Goal: Transaction & Acquisition: Obtain resource

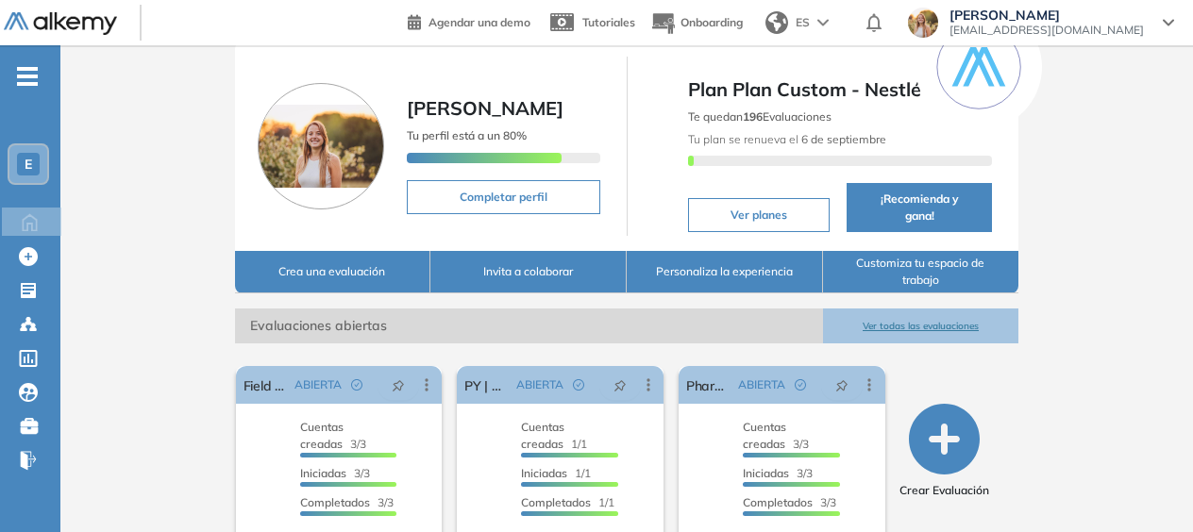
scroll to position [344, 0]
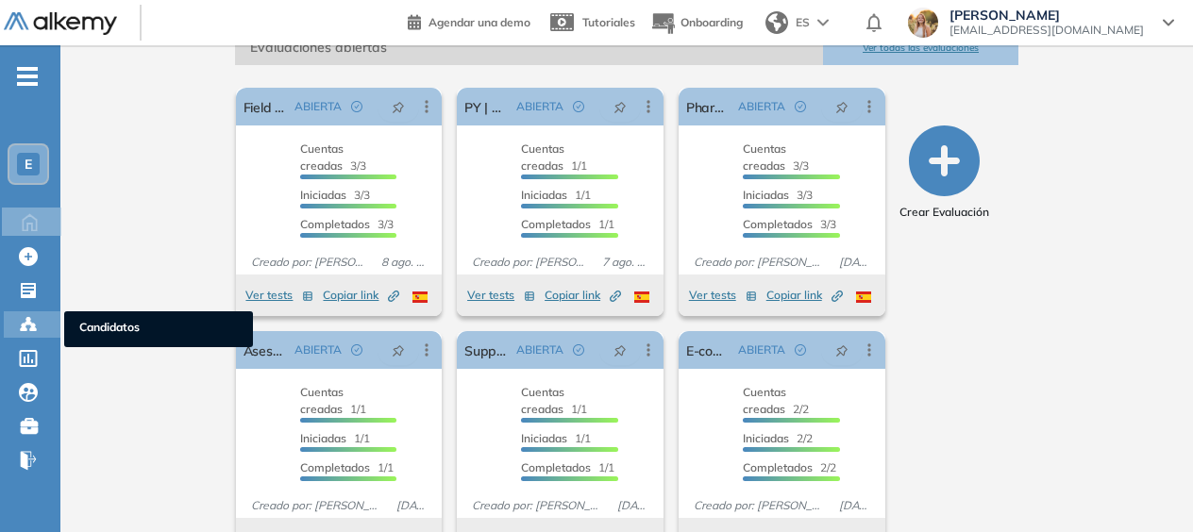
click at [33, 336] on div "Candidatos Candidatos" at bounding box center [32, 324] width 57 height 26
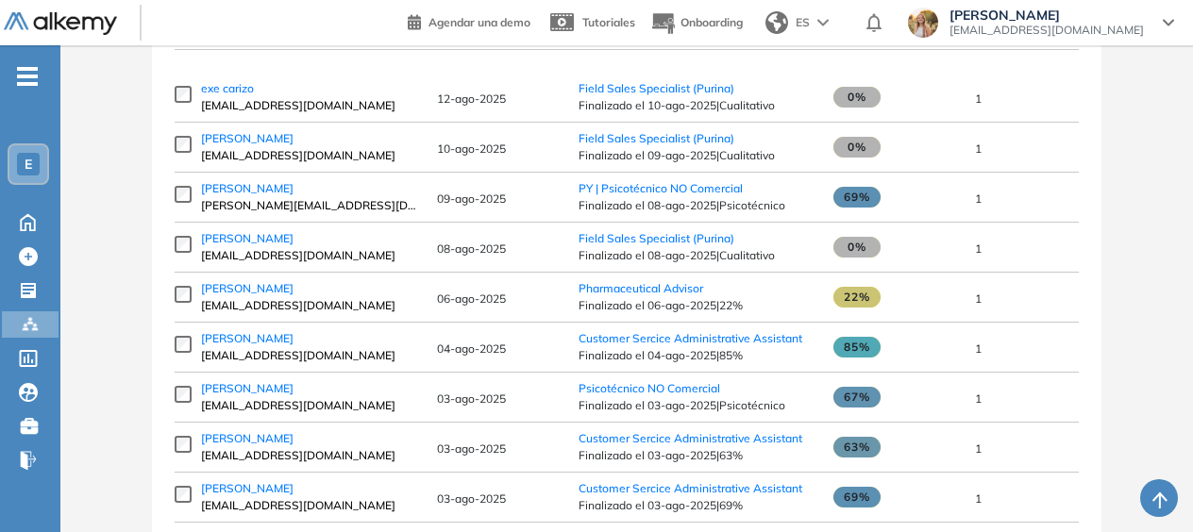
scroll to position [359, 0]
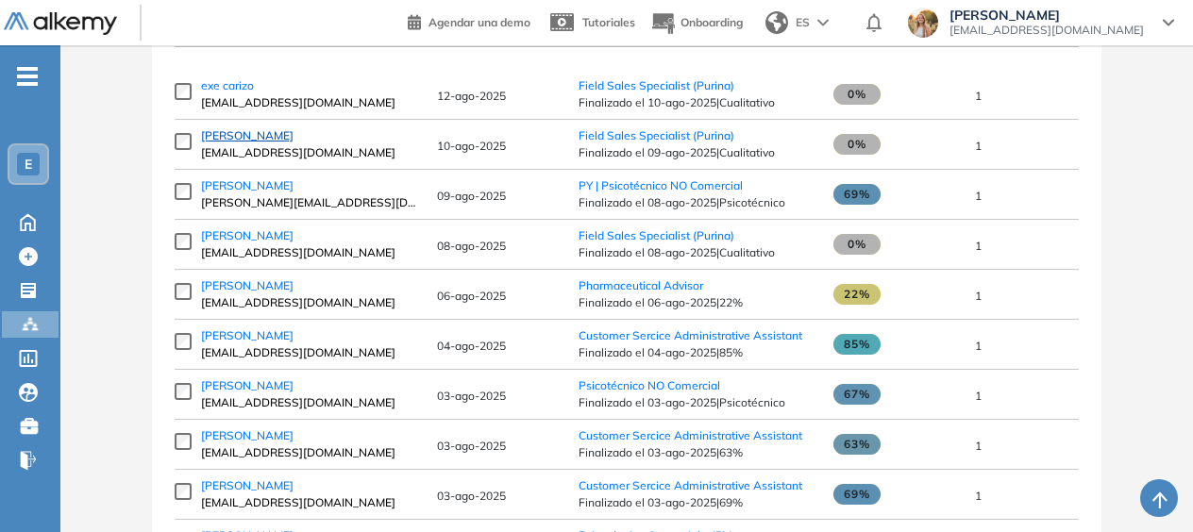
click at [228, 142] on span "[PERSON_NAME]" at bounding box center [247, 135] width 92 height 14
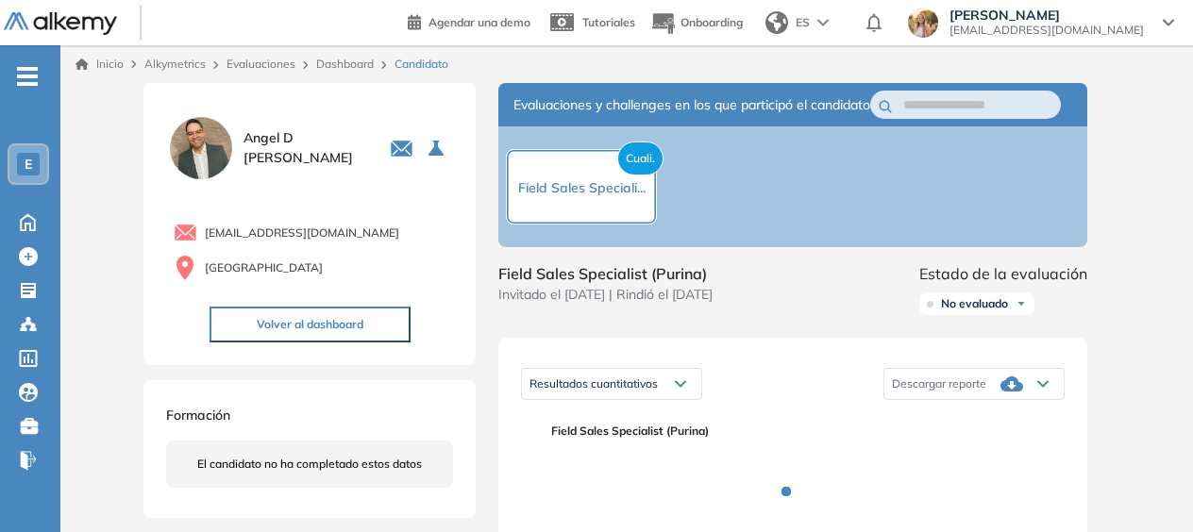
scroll to position [154, 0]
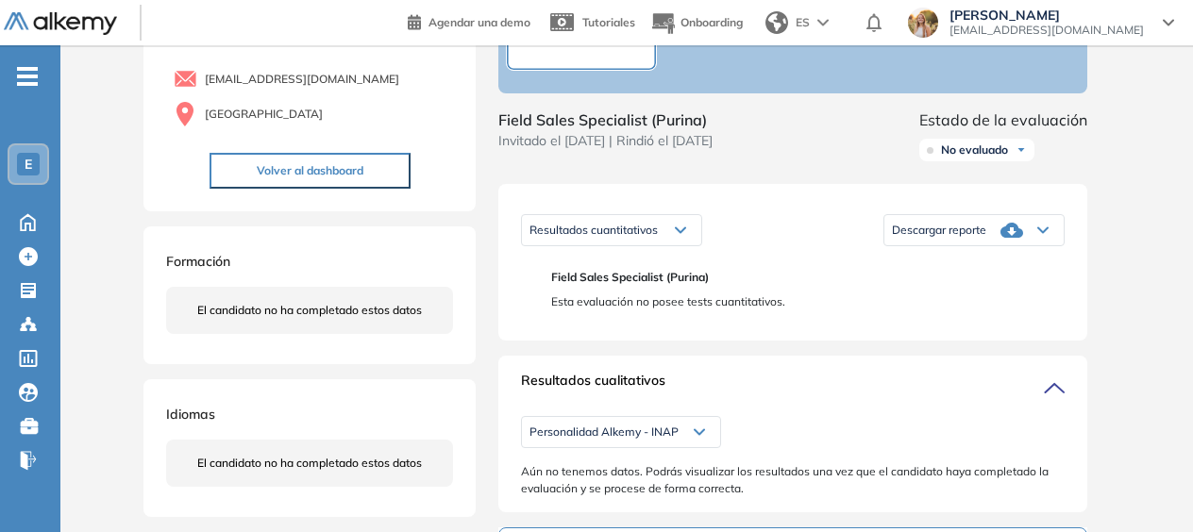
click at [957, 238] on span "Descargar reporte" at bounding box center [939, 230] width 94 height 15
click at [962, 259] on li "Descargar informe completo" at bounding box center [963, 250] width 140 height 19
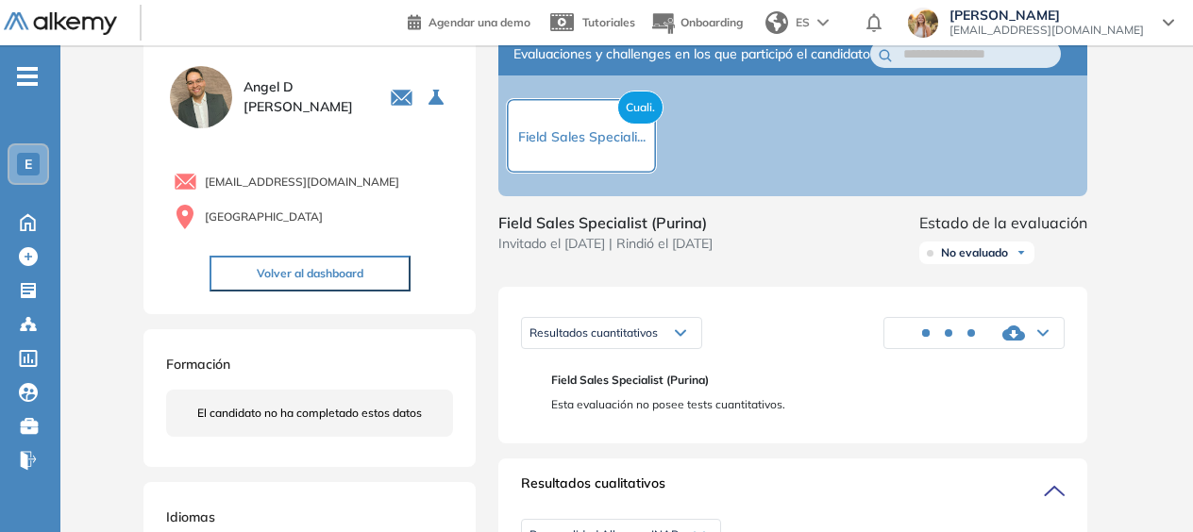
scroll to position [50, 0]
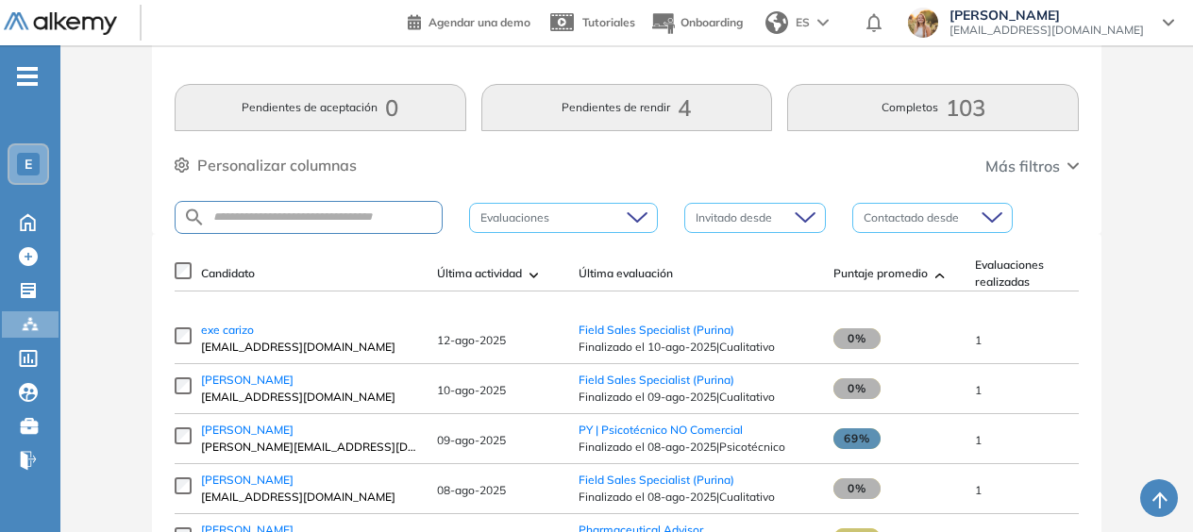
scroll to position [115, 0]
click at [238, 336] on span "exe carizo" at bounding box center [227, 329] width 53 height 14
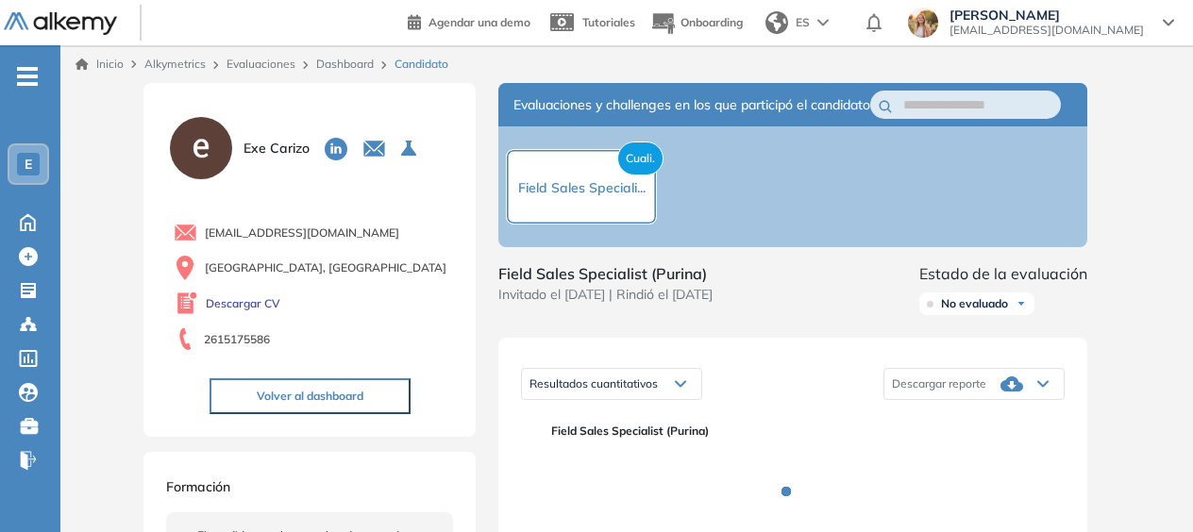
scroll to position [118, 0]
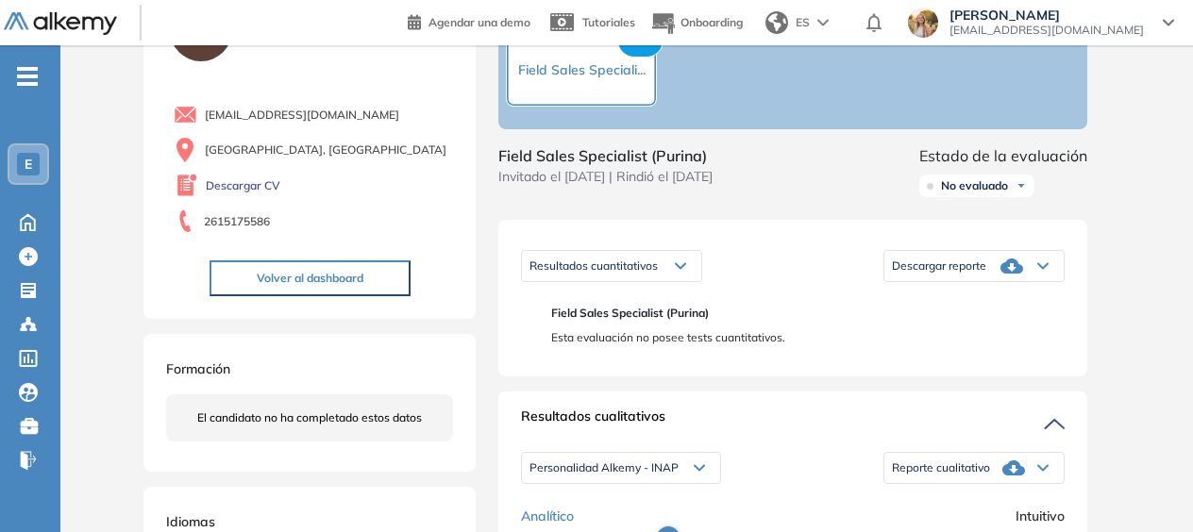
click at [940, 274] on span "Descargar reporte" at bounding box center [939, 266] width 94 height 15
click at [946, 295] on li "Descargar informe completo" at bounding box center [963, 285] width 140 height 19
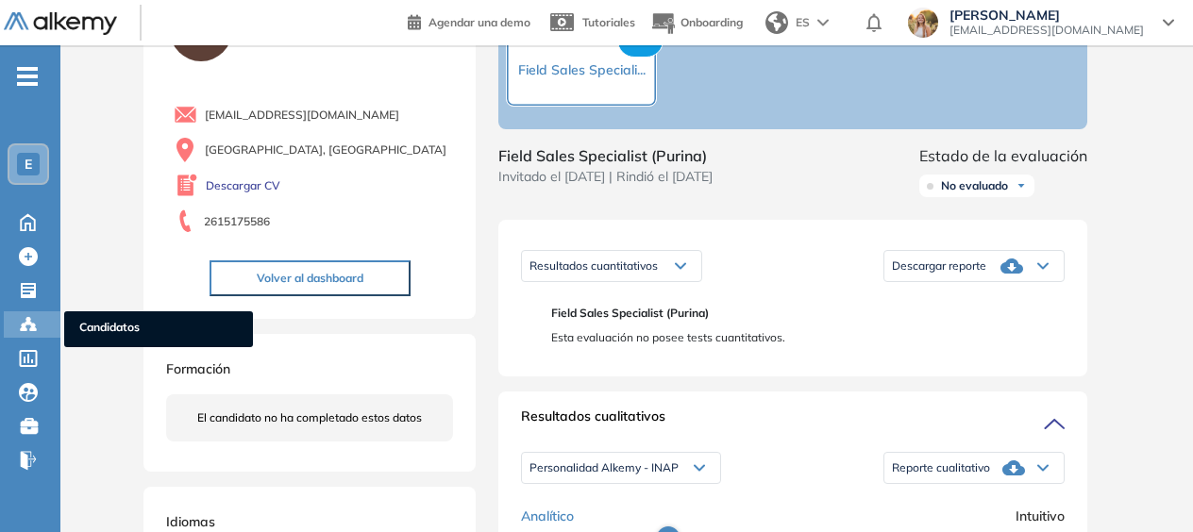
click at [28, 325] on icon at bounding box center [28, 324] width 6 height 4
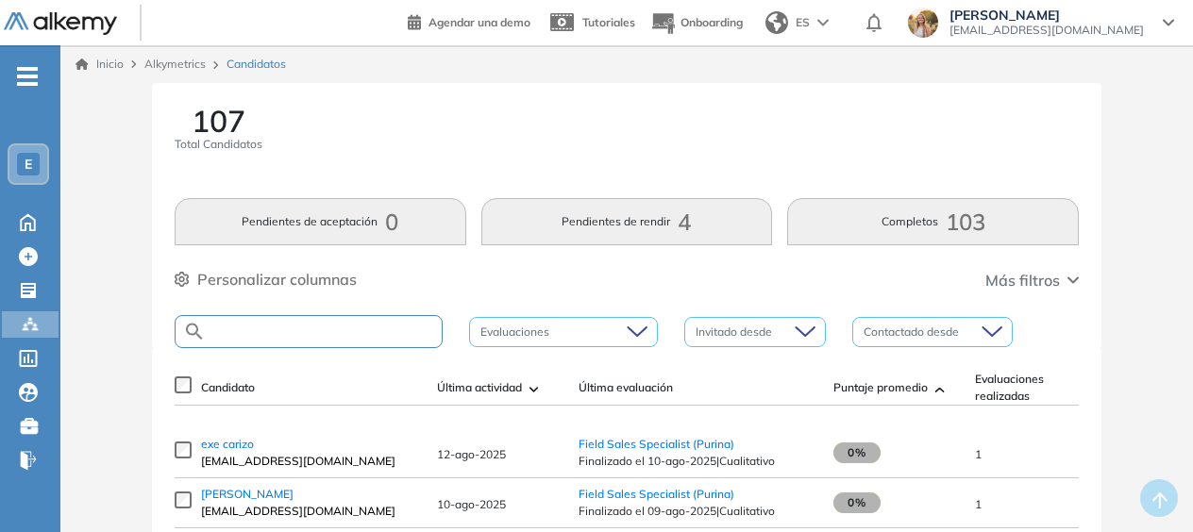
click at [281, 328] on input "text" at bounding box center [324, 332] width 236 height 14
type input "**********"
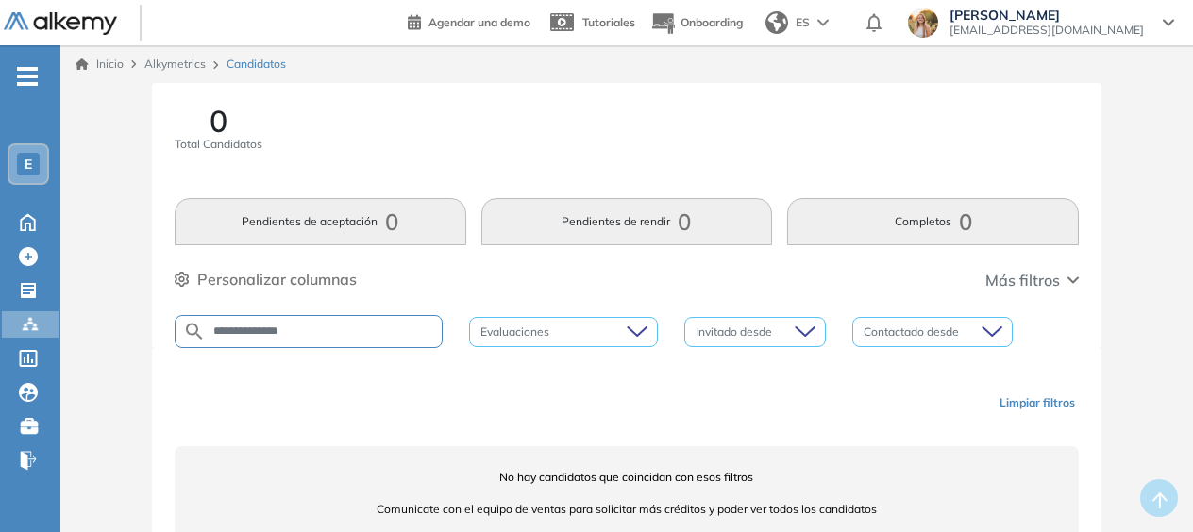
scroll to position [32, 0]
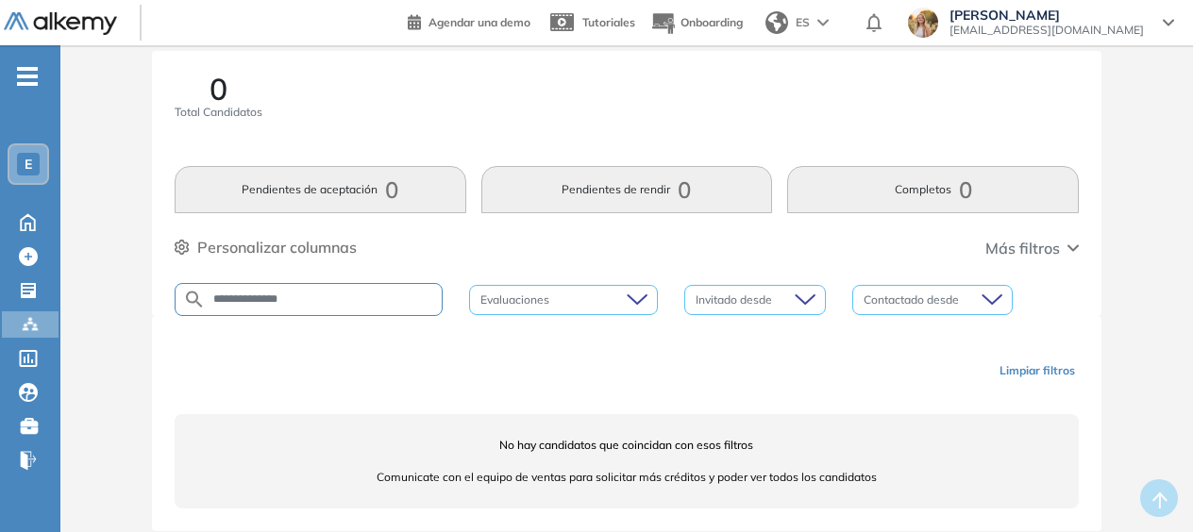
drag, startPoint x: 333, startPoint y: 299, endPoint x: 198, endPoint y: 303, distance: 135.0
click at [198, 303] on div "**********" at bounding box center [309, 299] width 268 height 33
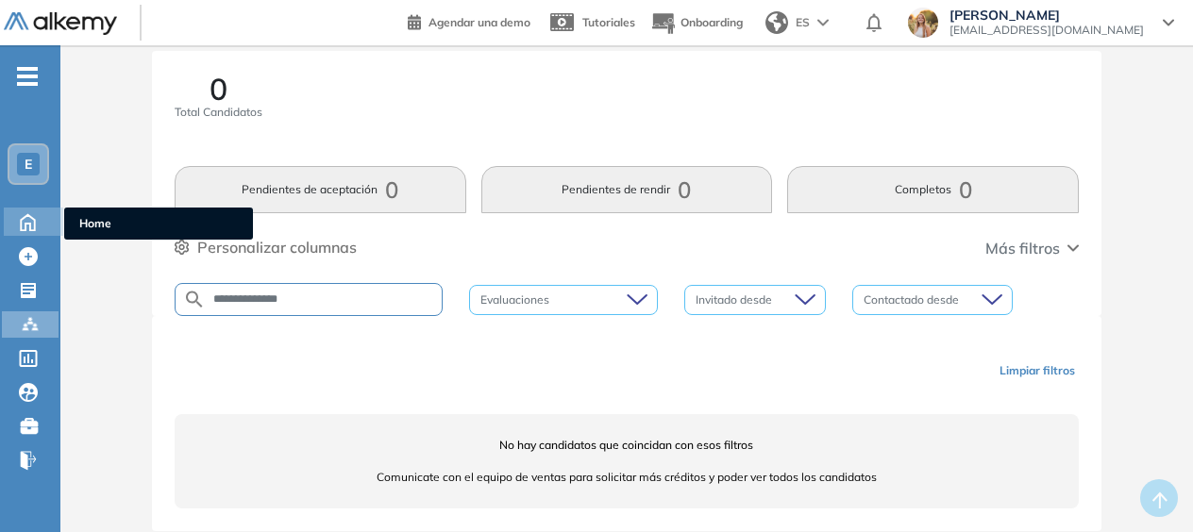
click at [28, 231] on icon at bounding box center [27, 220] width 33 height 23
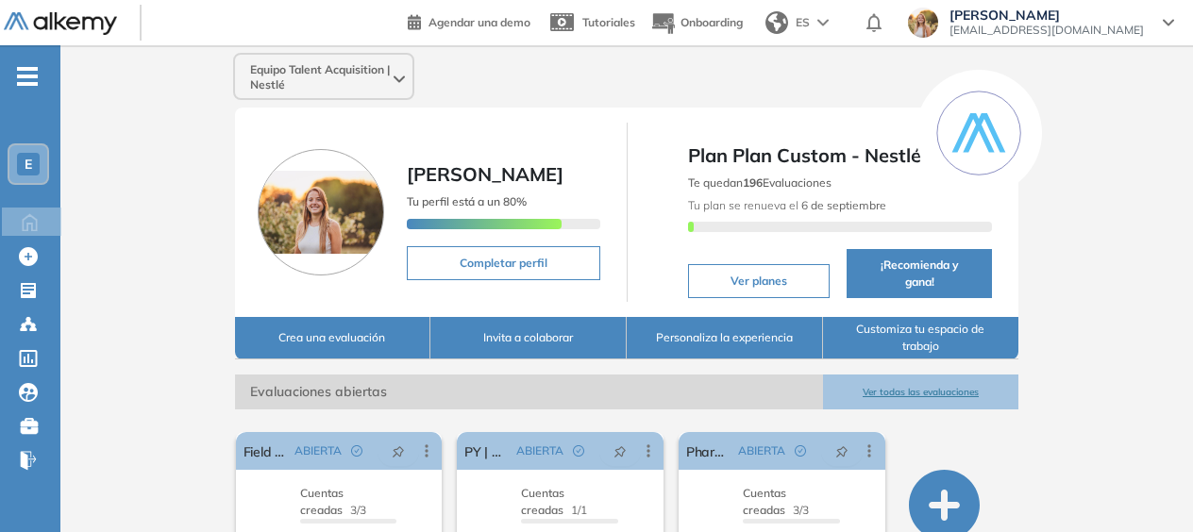
click at [25, 162] on span "E" at bounding box center [29, 164] width 8 height 15
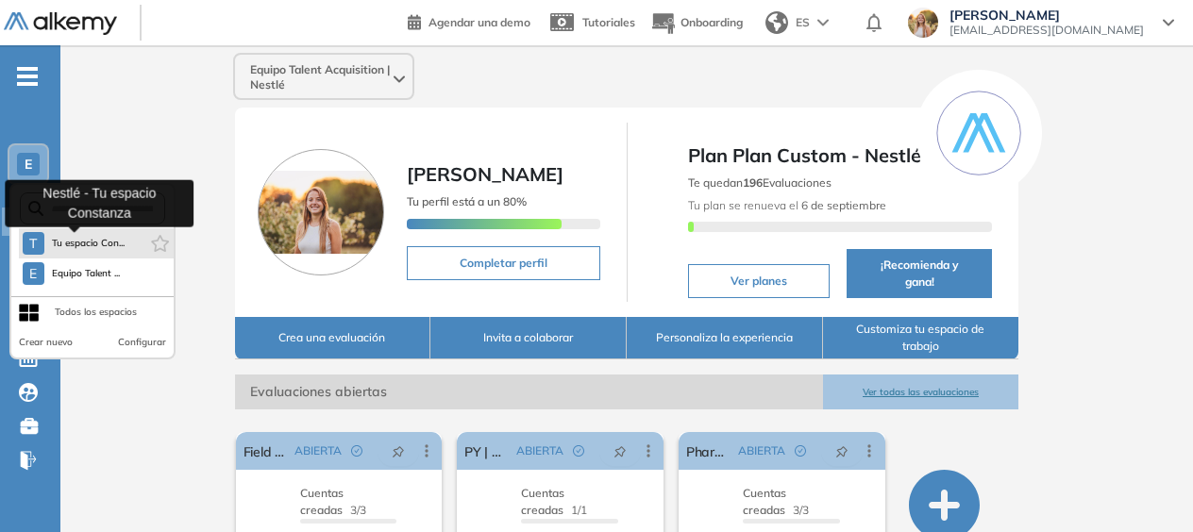
click at [68, 249] on span "Tu espacio Con..." at bounding box center [89, 243] width 74 height 15
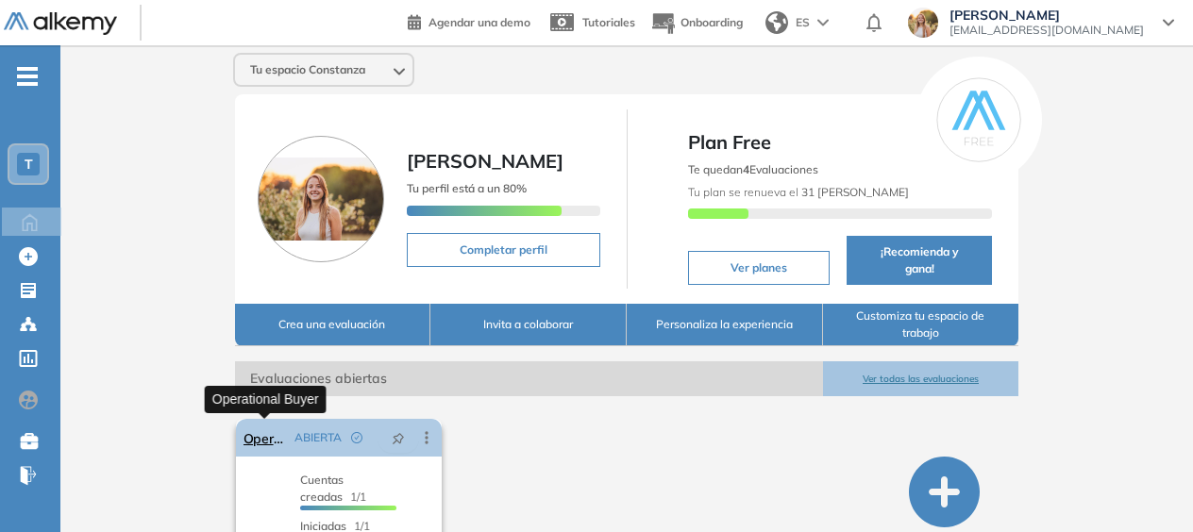
click at [247, 433] on link "Operational Buyer" at bounding box center [265, 438] width 44 height 38
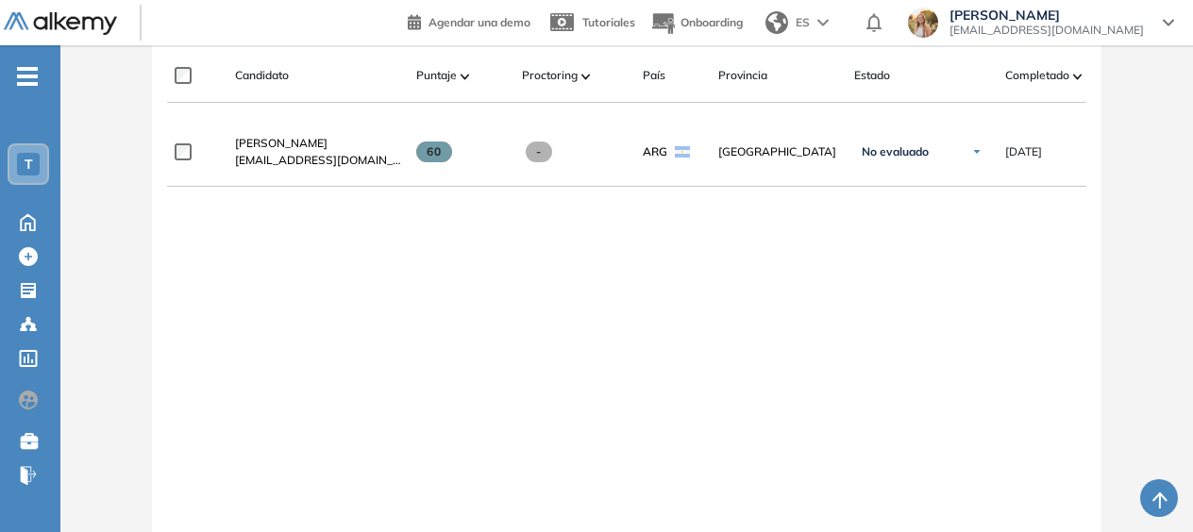
scroll to position [594, 0]
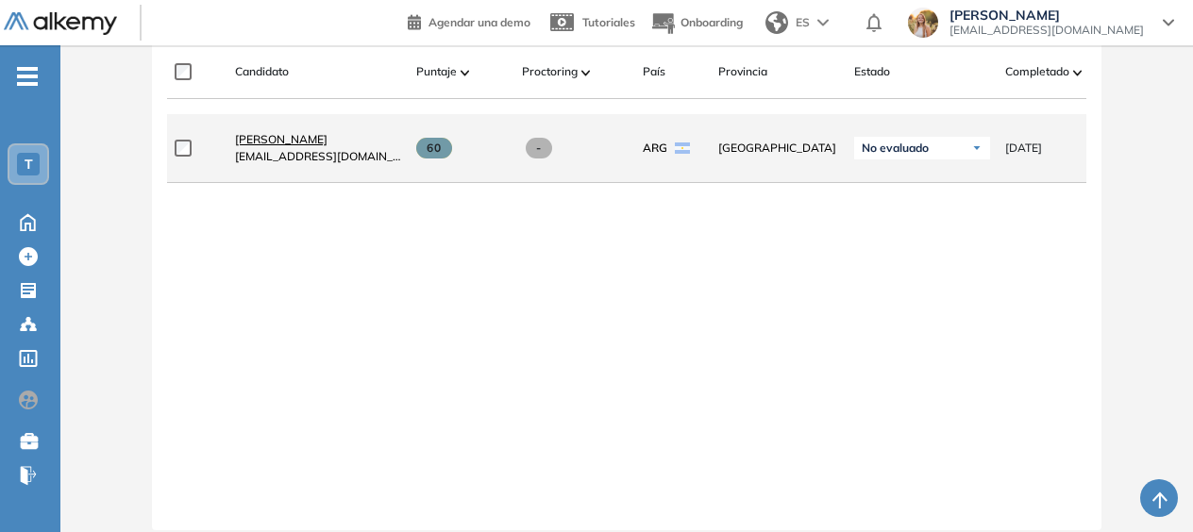
click at [310, 143] on span "[PERSON_NAME]" at bounding box center [281, 139] width 92 height 14
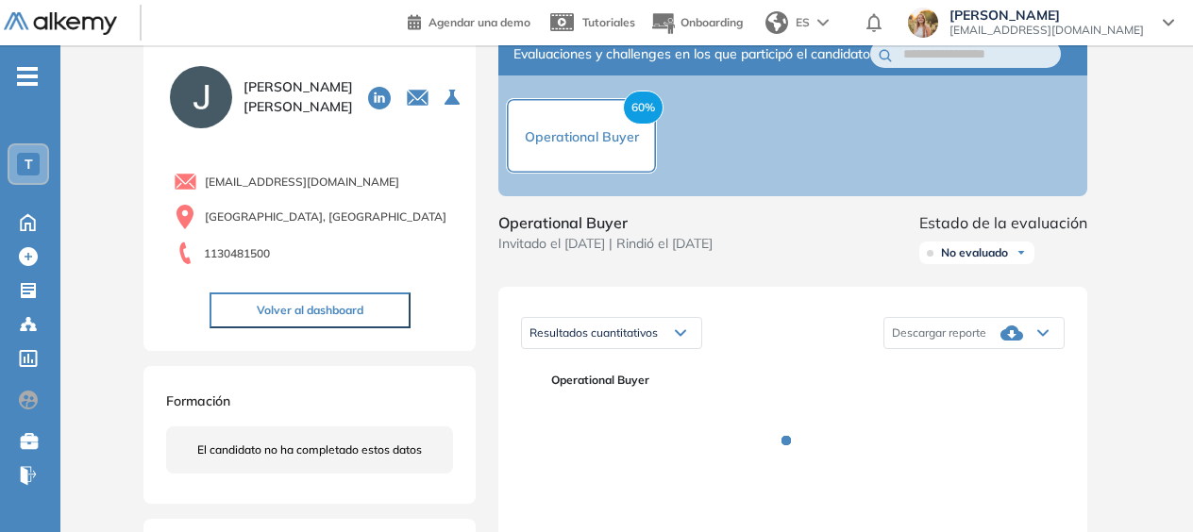
scroll to position [64, 0]
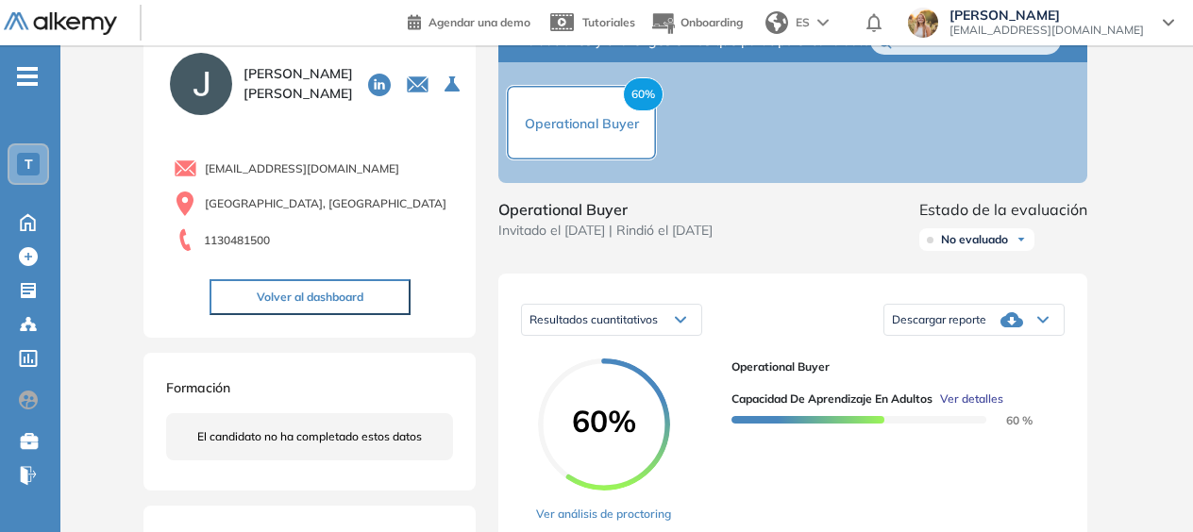
click at [963, 247] on span "No evaluado" at bounding box center [974, 239] width 67 height 15
click at [815, 220] on div "Operational Buyer Invitado el [DATE] | Rindió el [DATE] Estado de la evaluación…" at bounding box center [792, 228] width 589 height 60
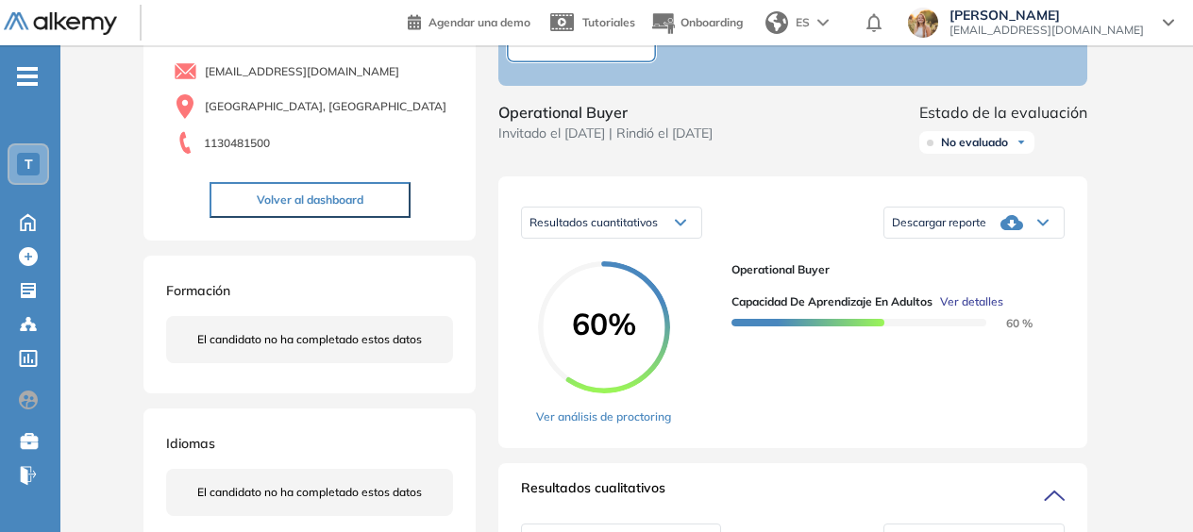
scroll to position [162, 0]
click at [918, 241] on div "Descargar reporte" at bounding box center [973, 222] width 179 height 38
click at [920, 251] on li "Descargar informe completo" at bounding box center [963, 241] width 140 height 19
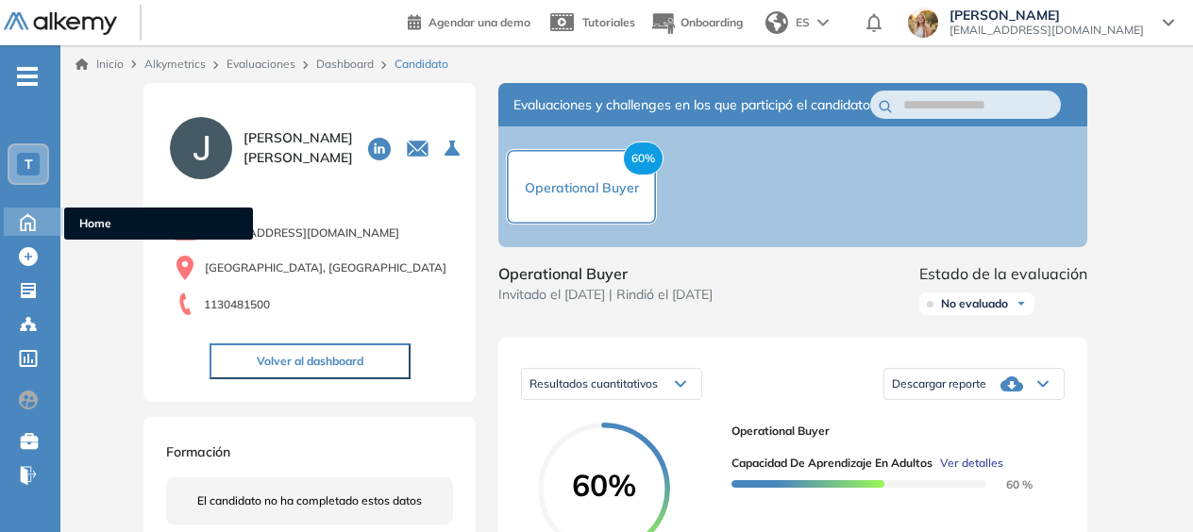
click at [32, 225] on icon at bounding box center [27, 220] width 33 height 23
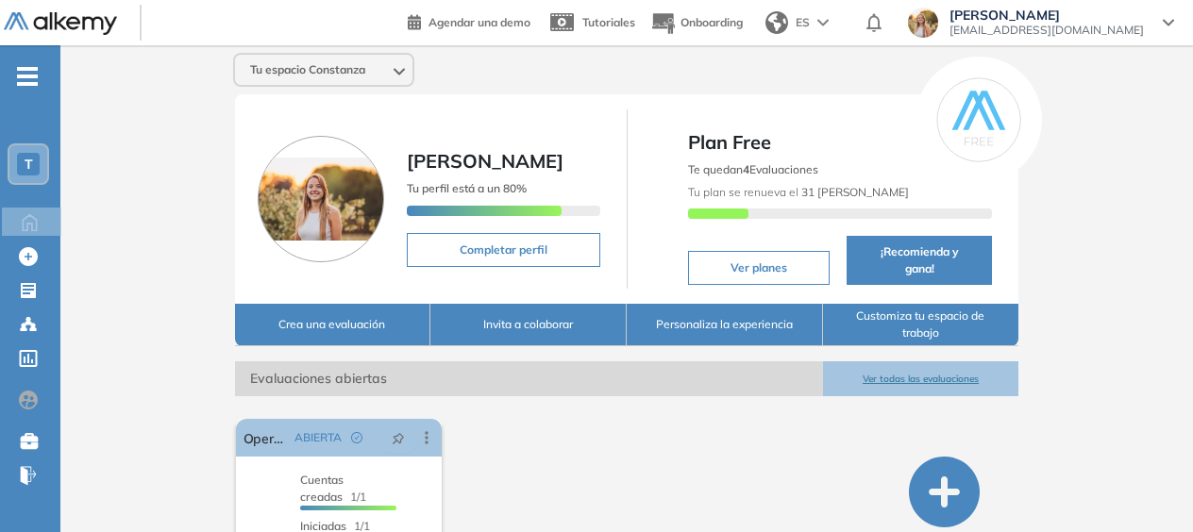
scroll to position [93, 0]
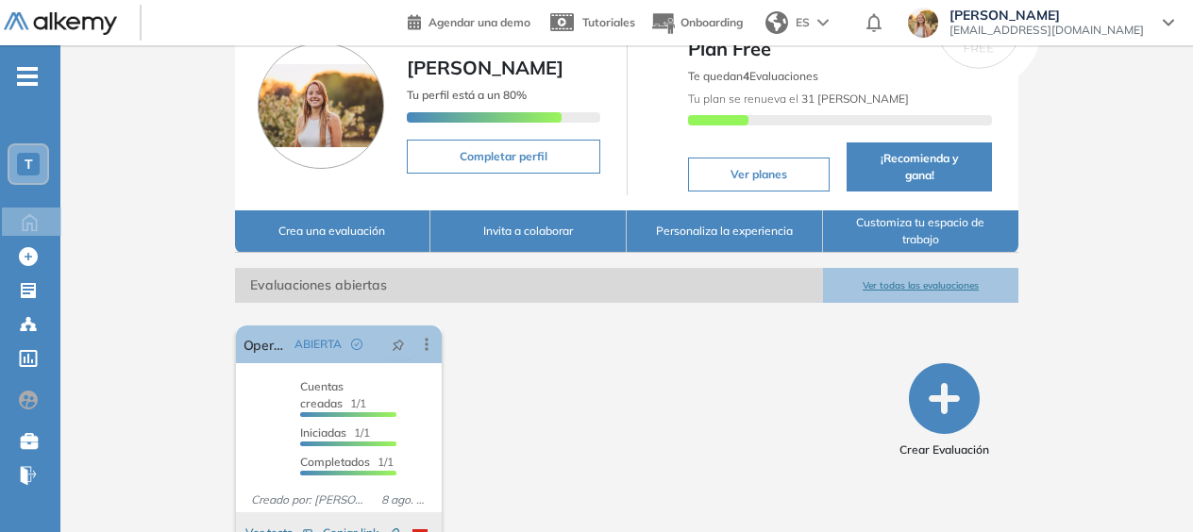
click at [23, 173] on div "T" at bounding box center [28, 164] width 23 height 23
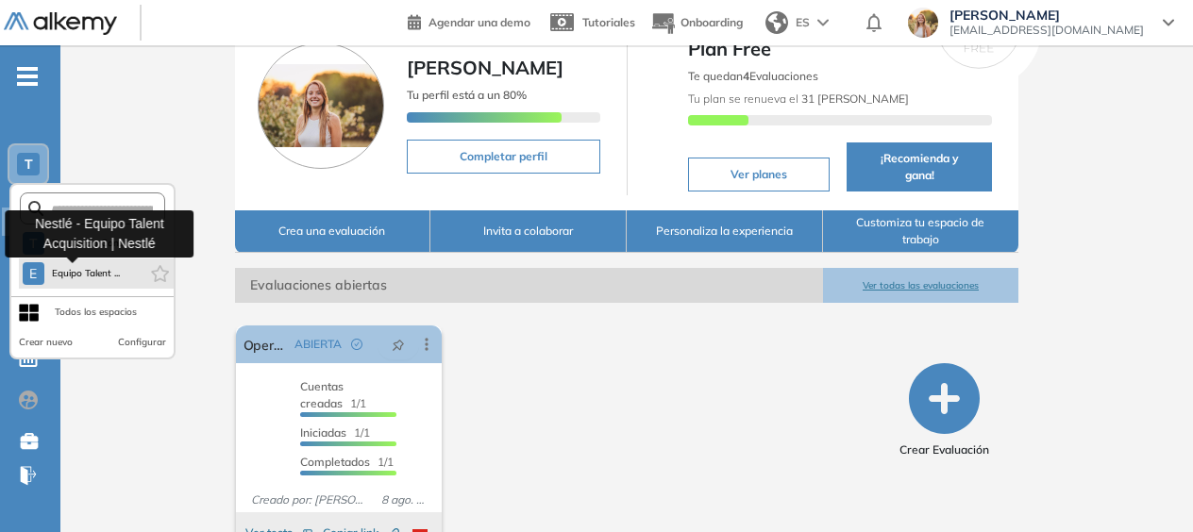
click at [77, 278] on span "Equipo Talent ..." at bounding box center [86, 273] width 69 height 15
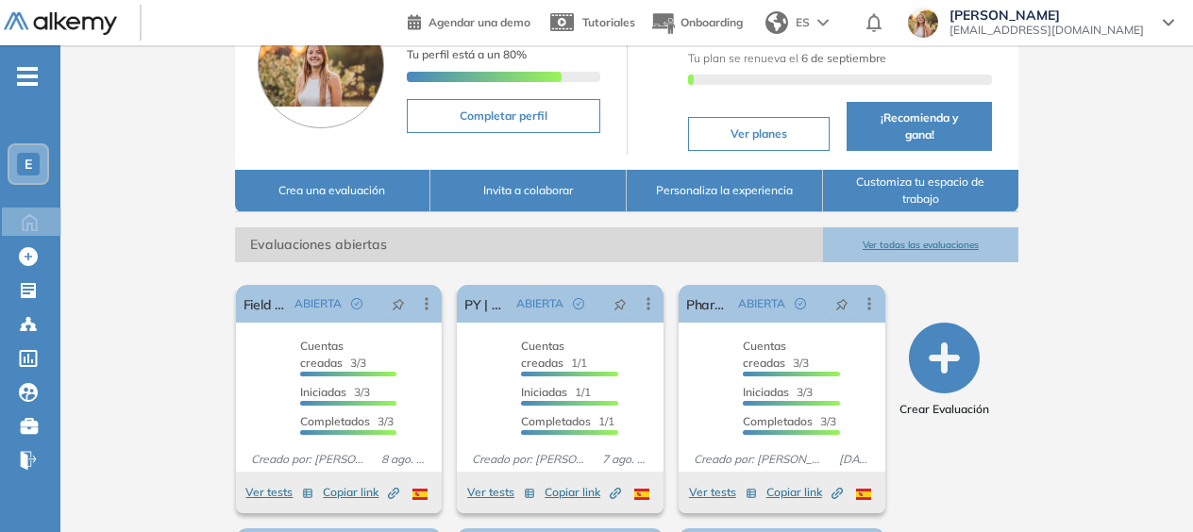
scroll to position [148, 0]
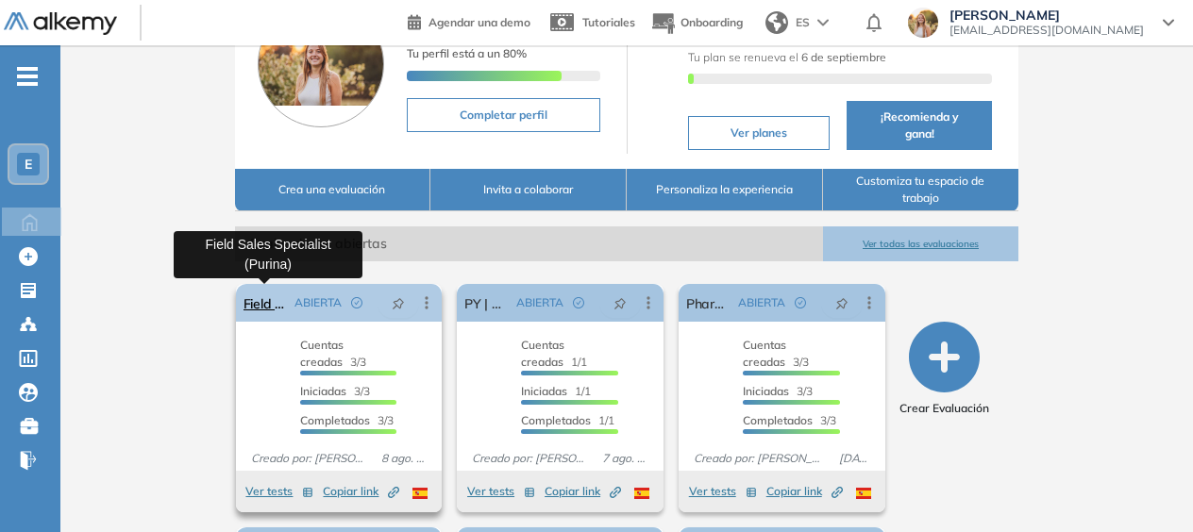
click at [257, 294] on link "Field Sales Specialist (Purina)" at bounding box center [265, 303] width 44 height 38
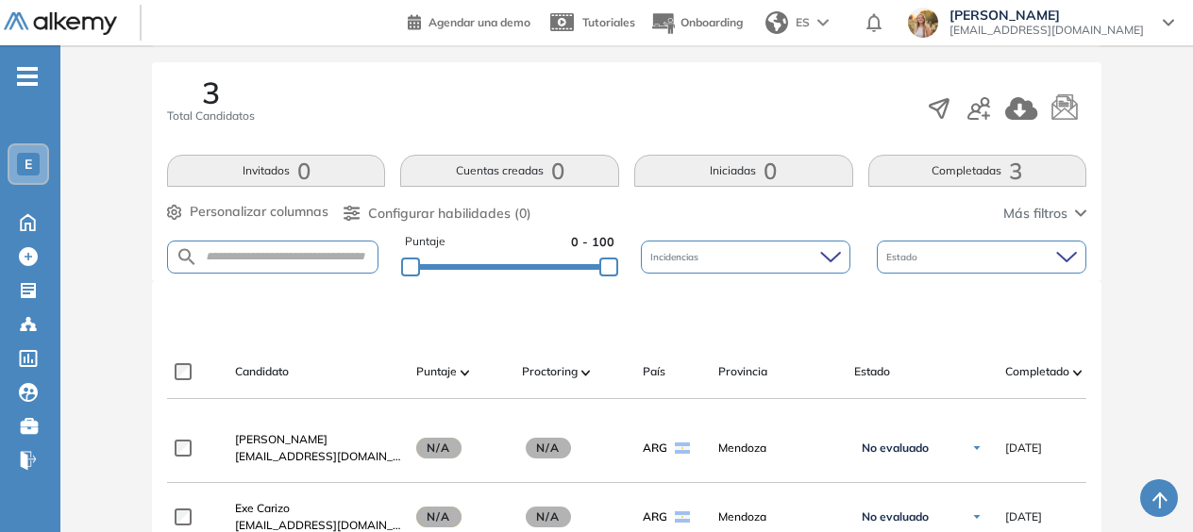
scroll to position [296, 0]
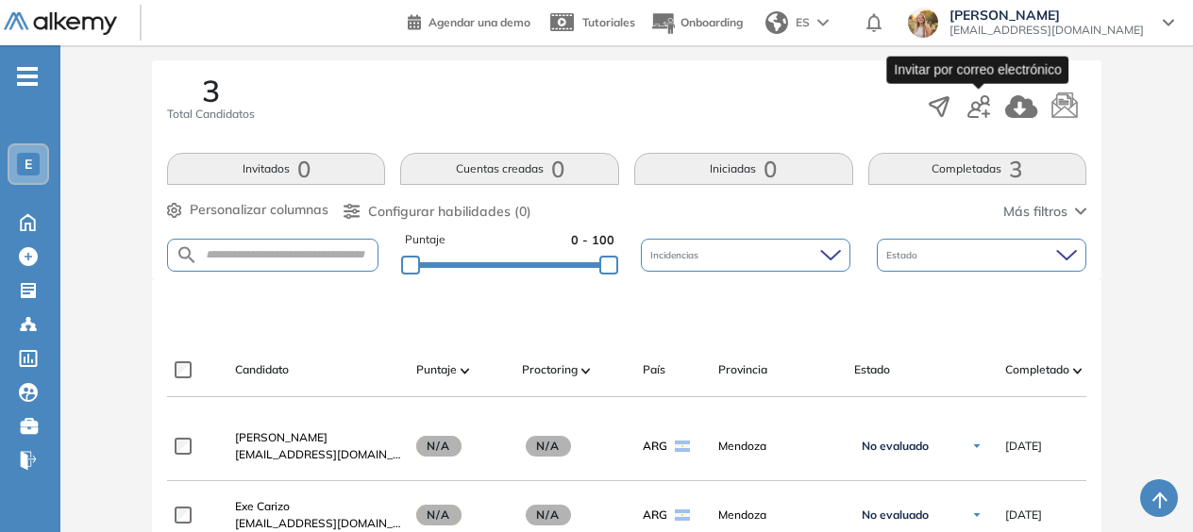
click at [974, 110] on icon "button" at bounding box center [978, 106] width 23 height 23
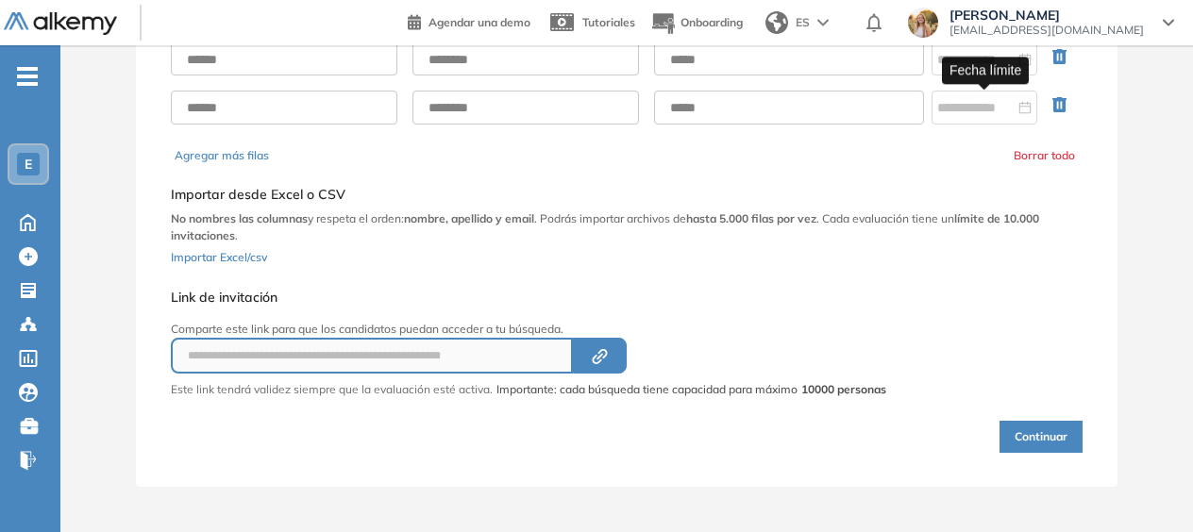
scroll to position [195, 0]
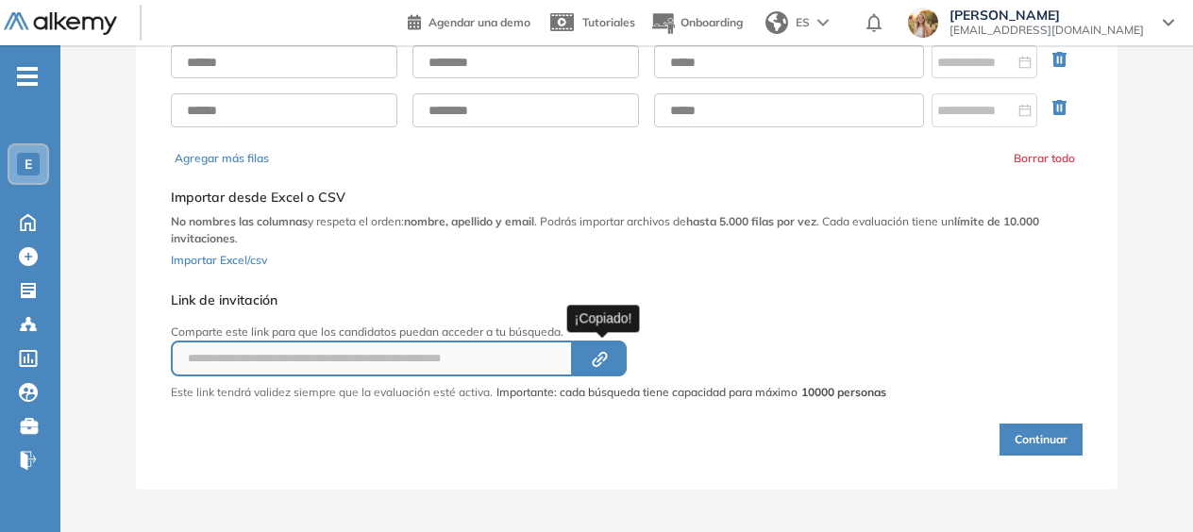
click at [606, 365] on button "Created by potrace 1.16, written by [PERSON_NAME] [DATE]-[DATE]" at bounding box center [600, 359] width 54 height 36
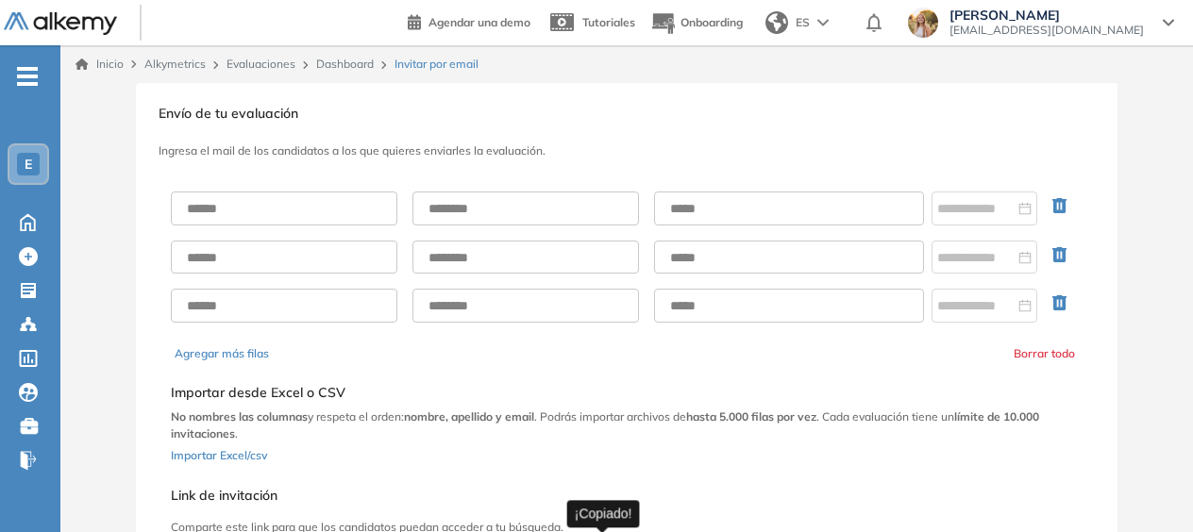
click at [30, 162] on span "E" at bounding box center [29, 164] width 8 height 15
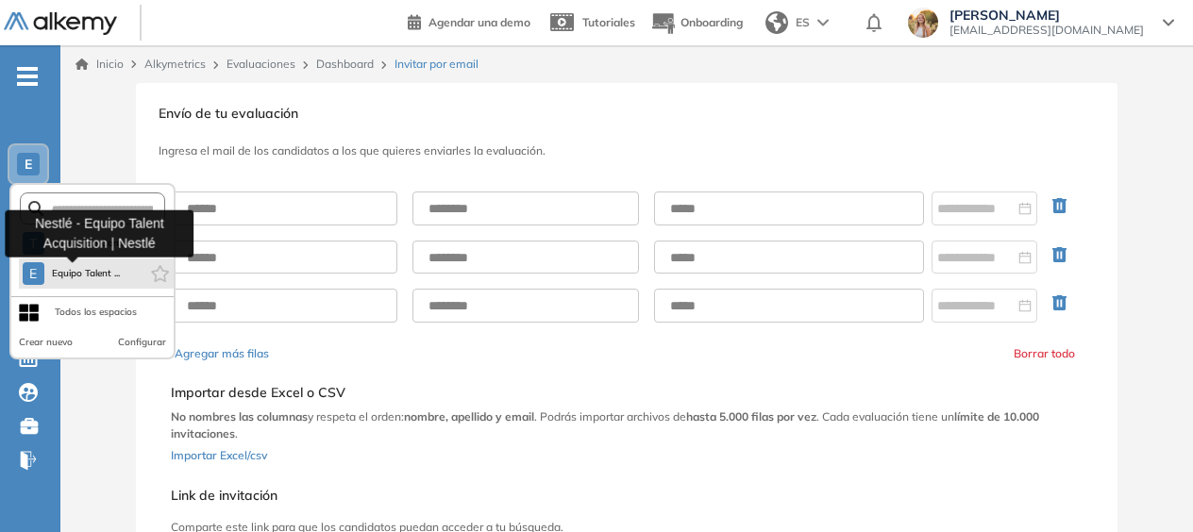
click at [92, 267] on span "Equipo Talent ..." at bounding box center [86, 273] width 69 height 15
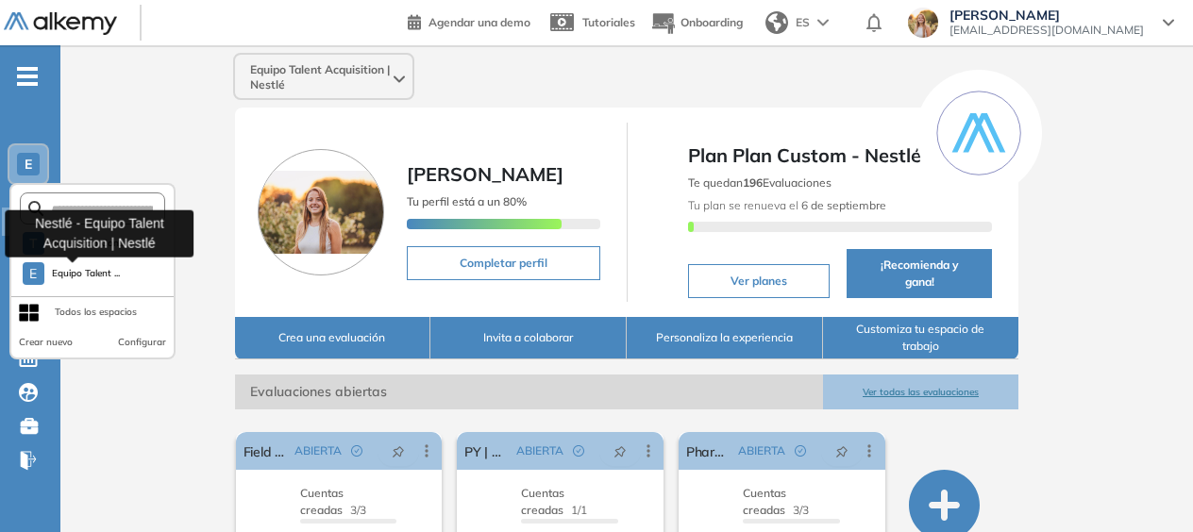
scroll to position [109, 0]
